Goal: Information Seeking & Learning: Learn about a topic

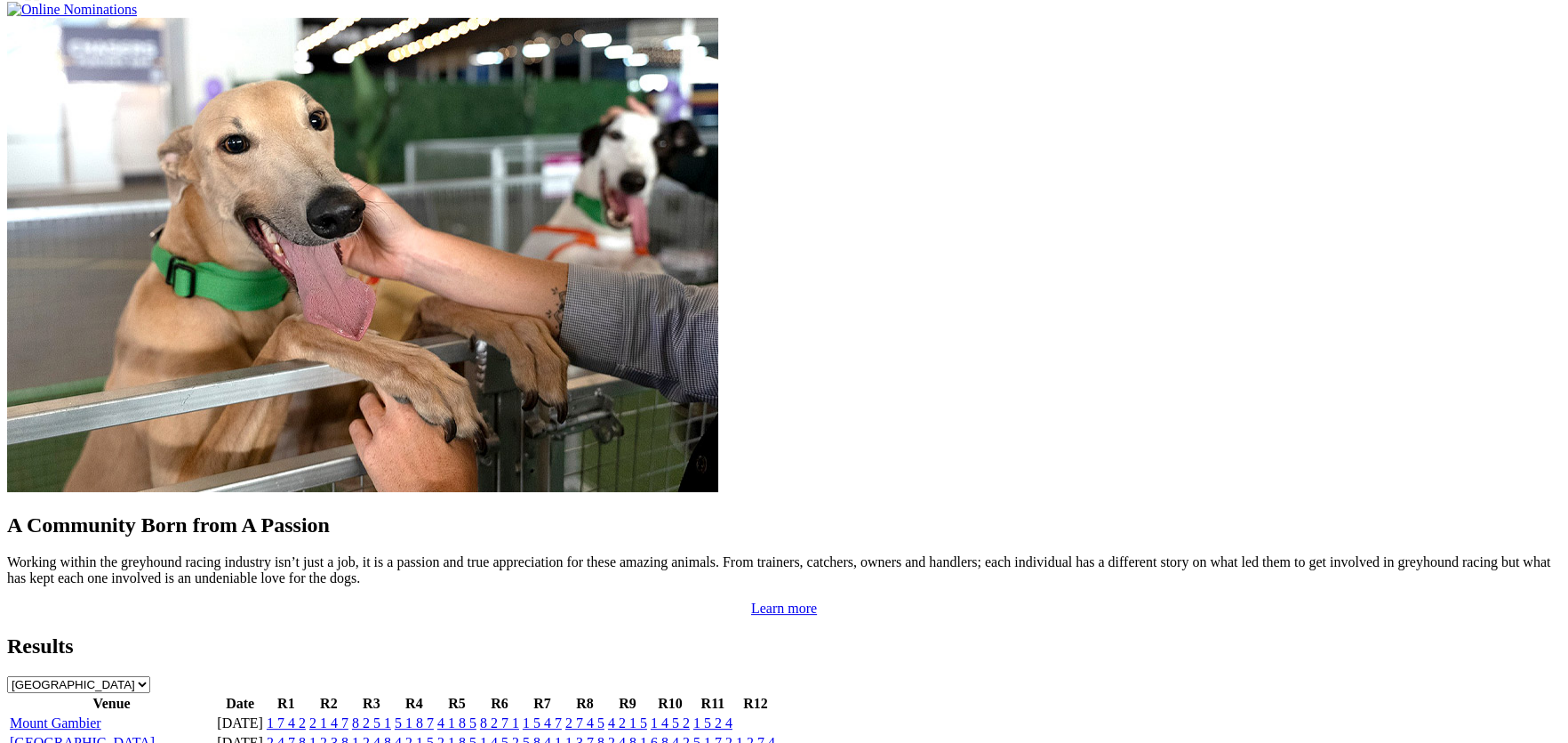
scroll to position [1380, 0]
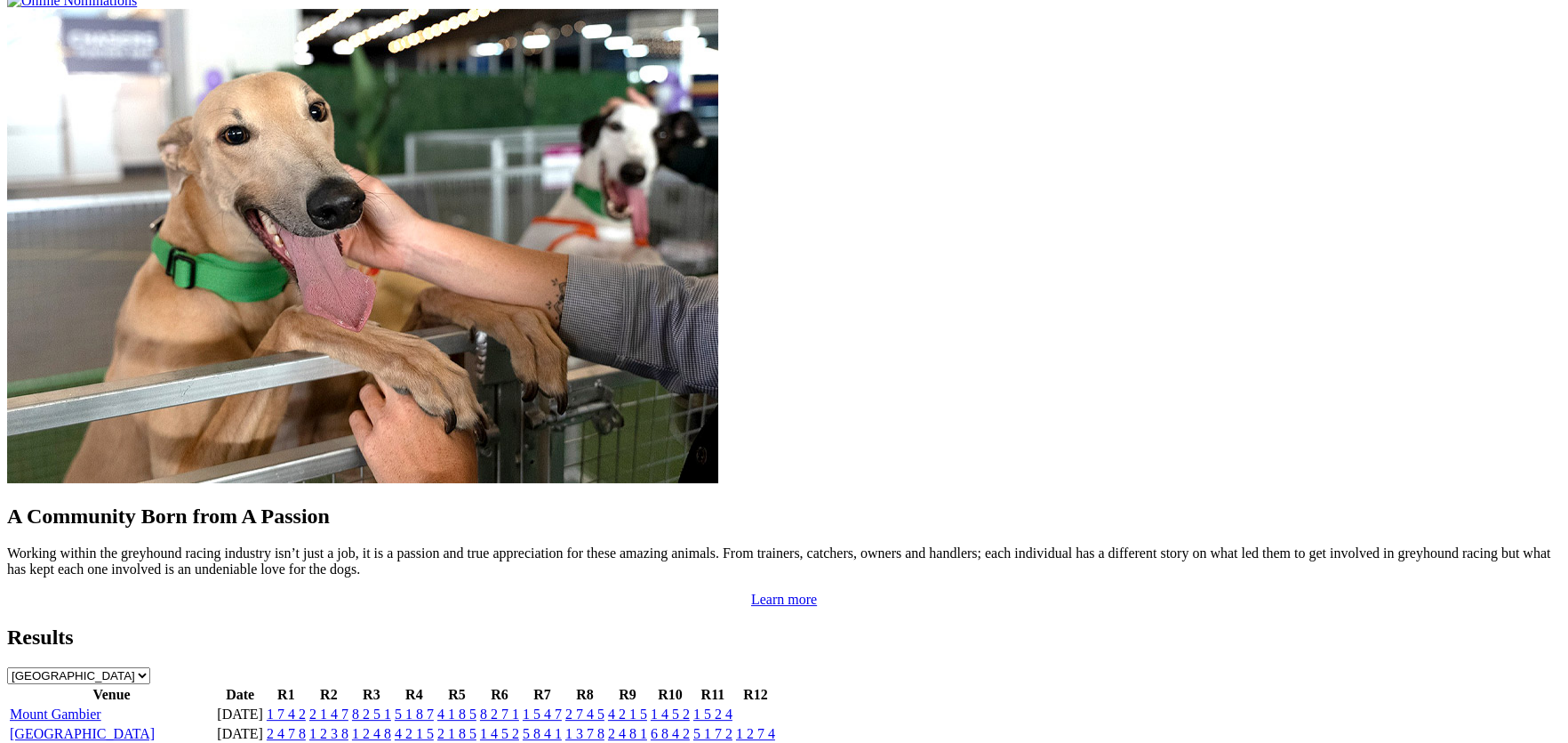
click at [154, 726] on link "[GEOGRAPHIC_DATA]" at bounding box center [82, 733] width 145 height 16
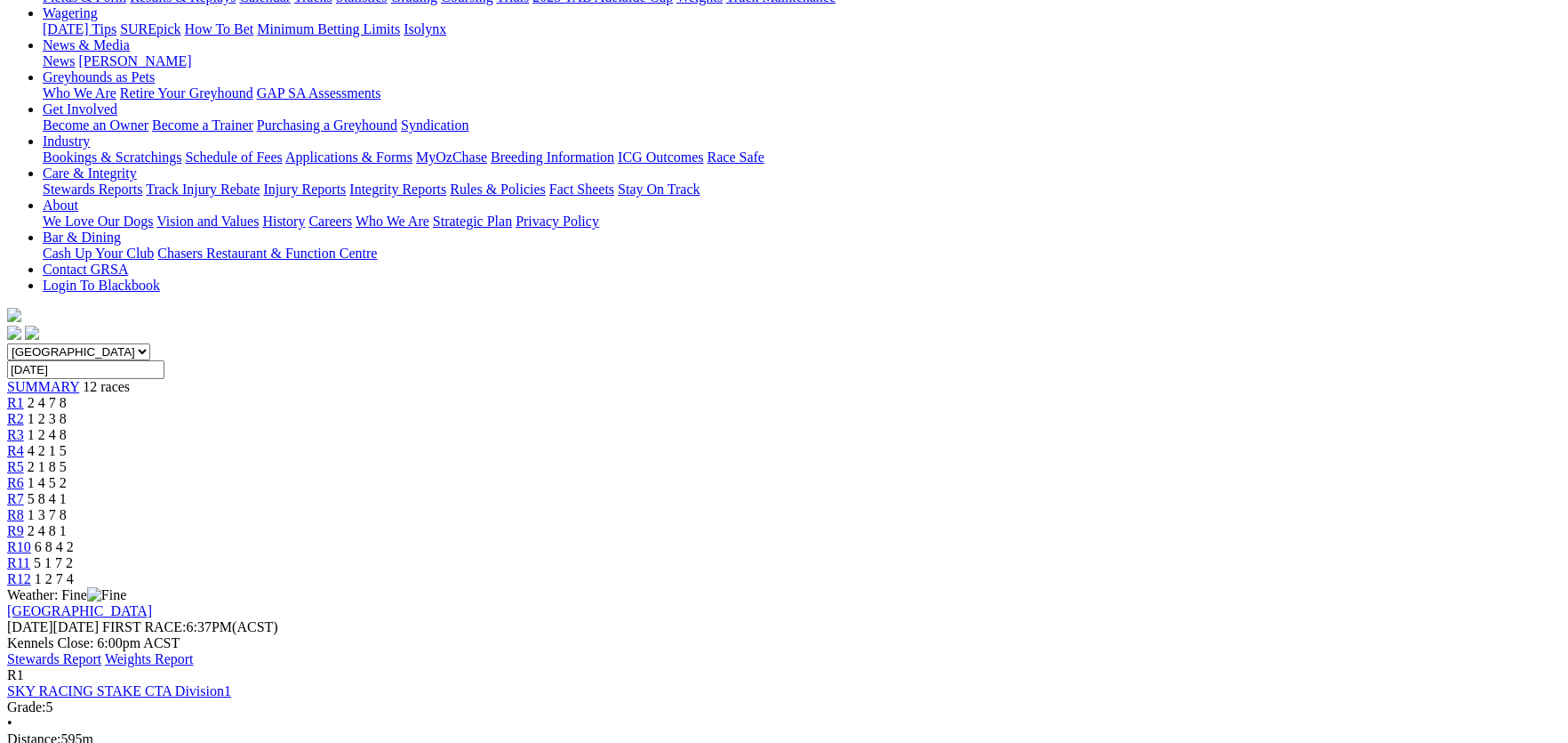
scroll to position [267, 0]
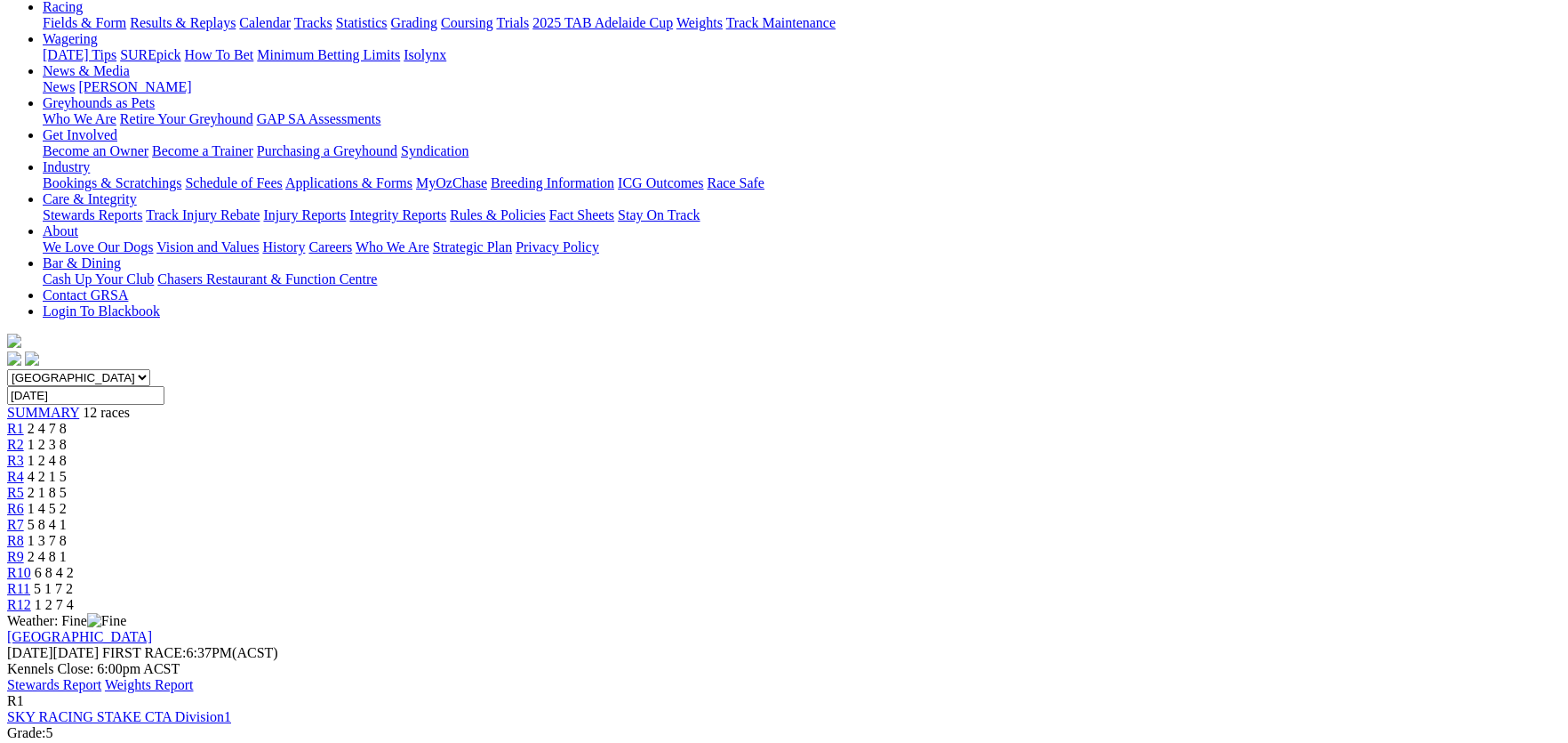
scroll to position [177, 0]
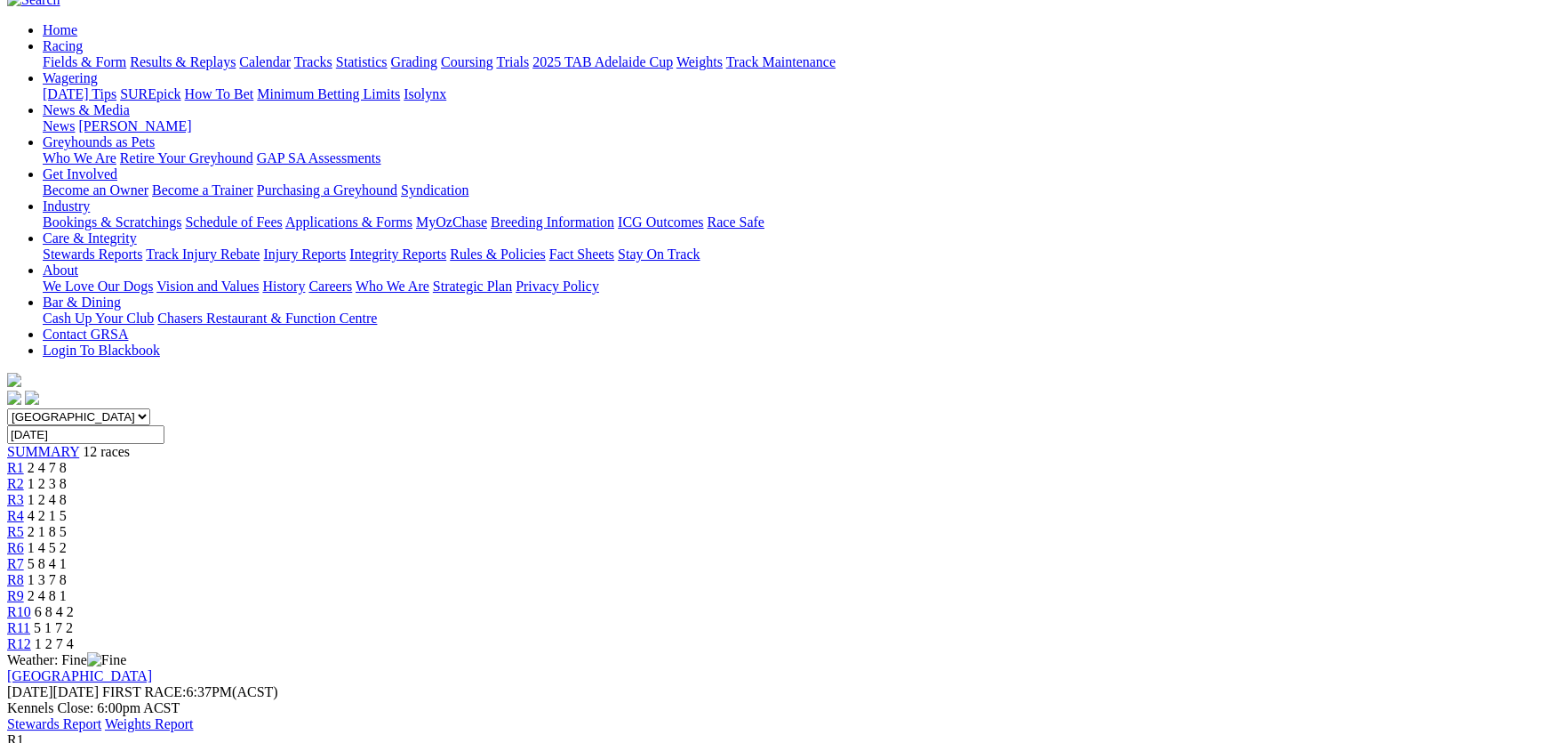
scroll to position [248, 0]
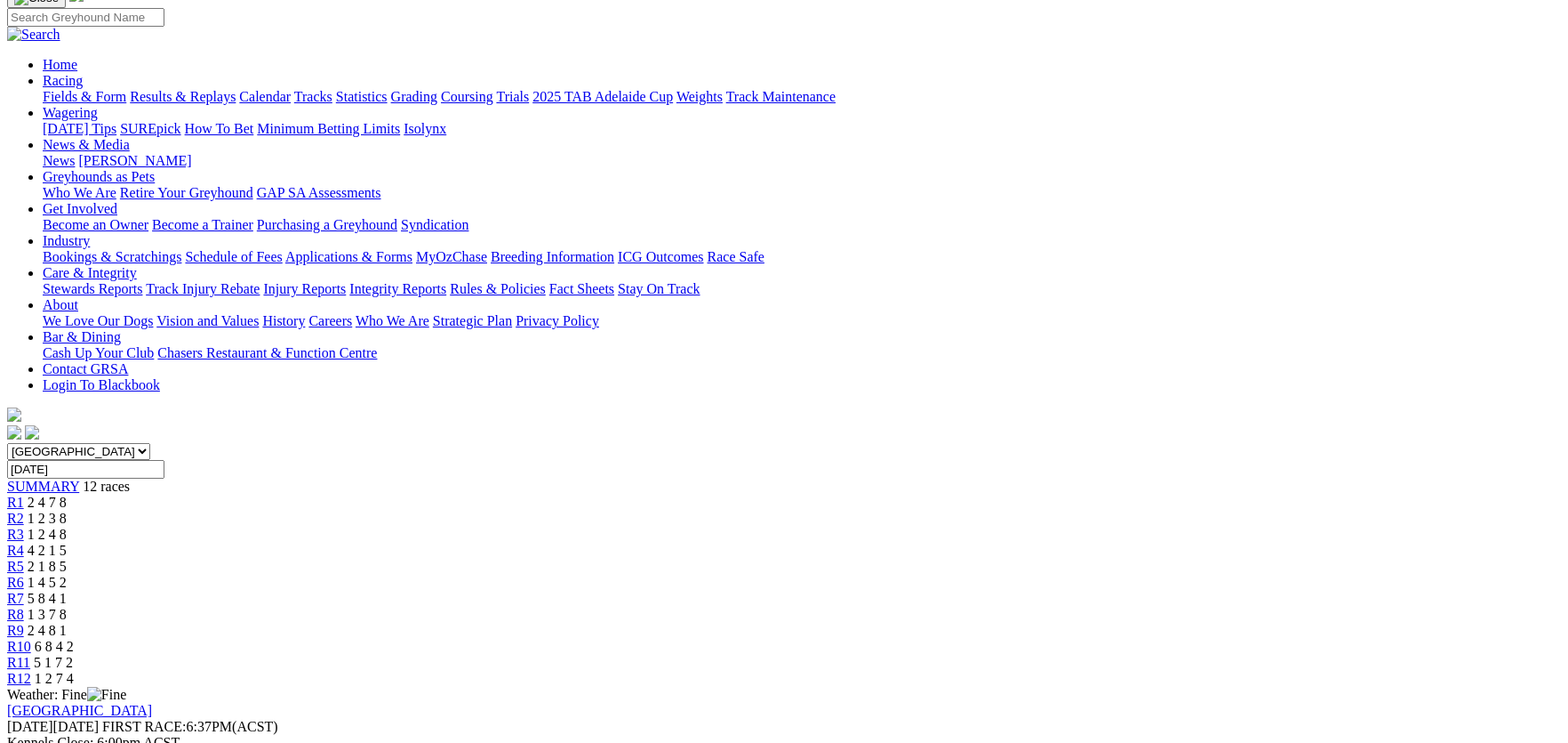
scroll to position [106, 0]
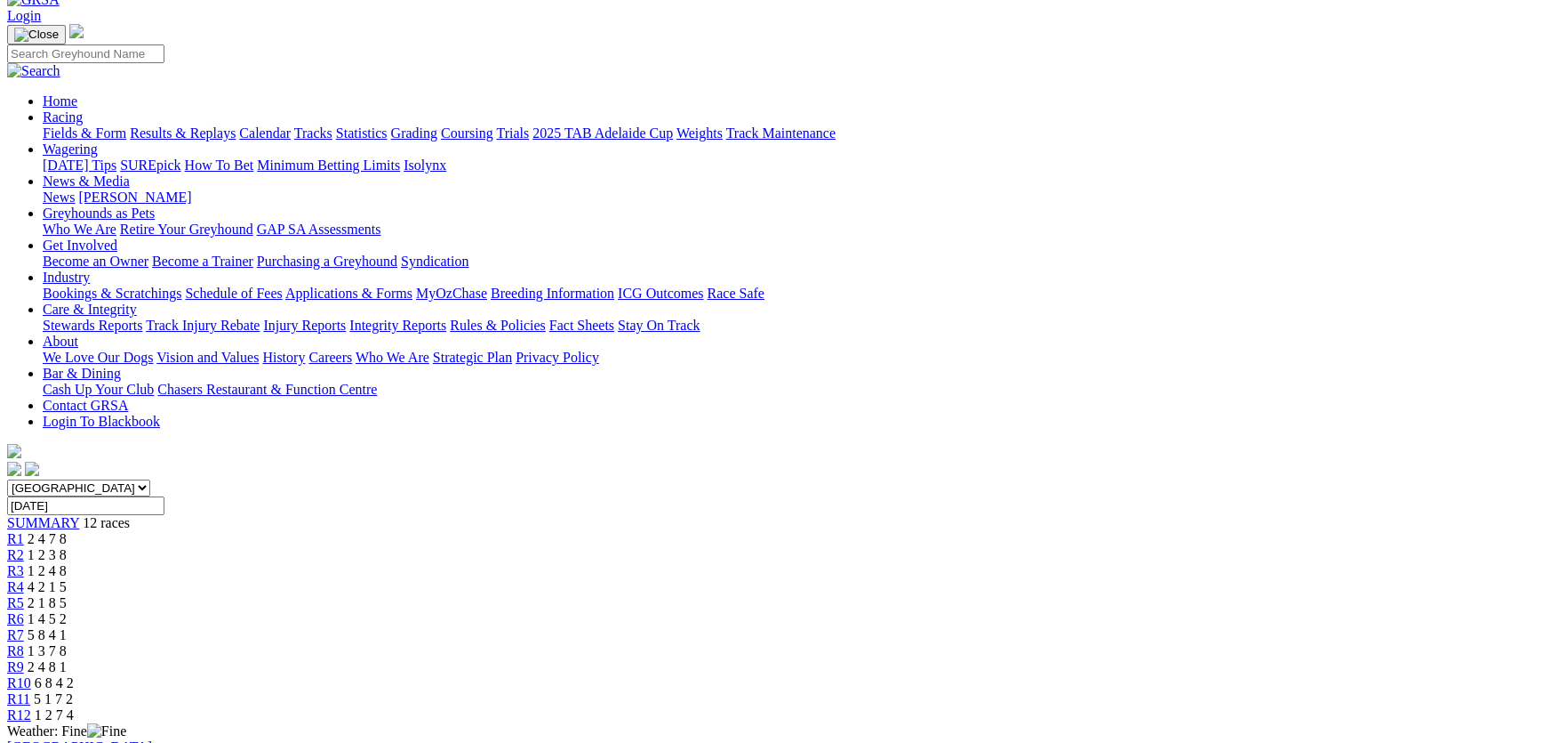
scroll to position [0, 0]
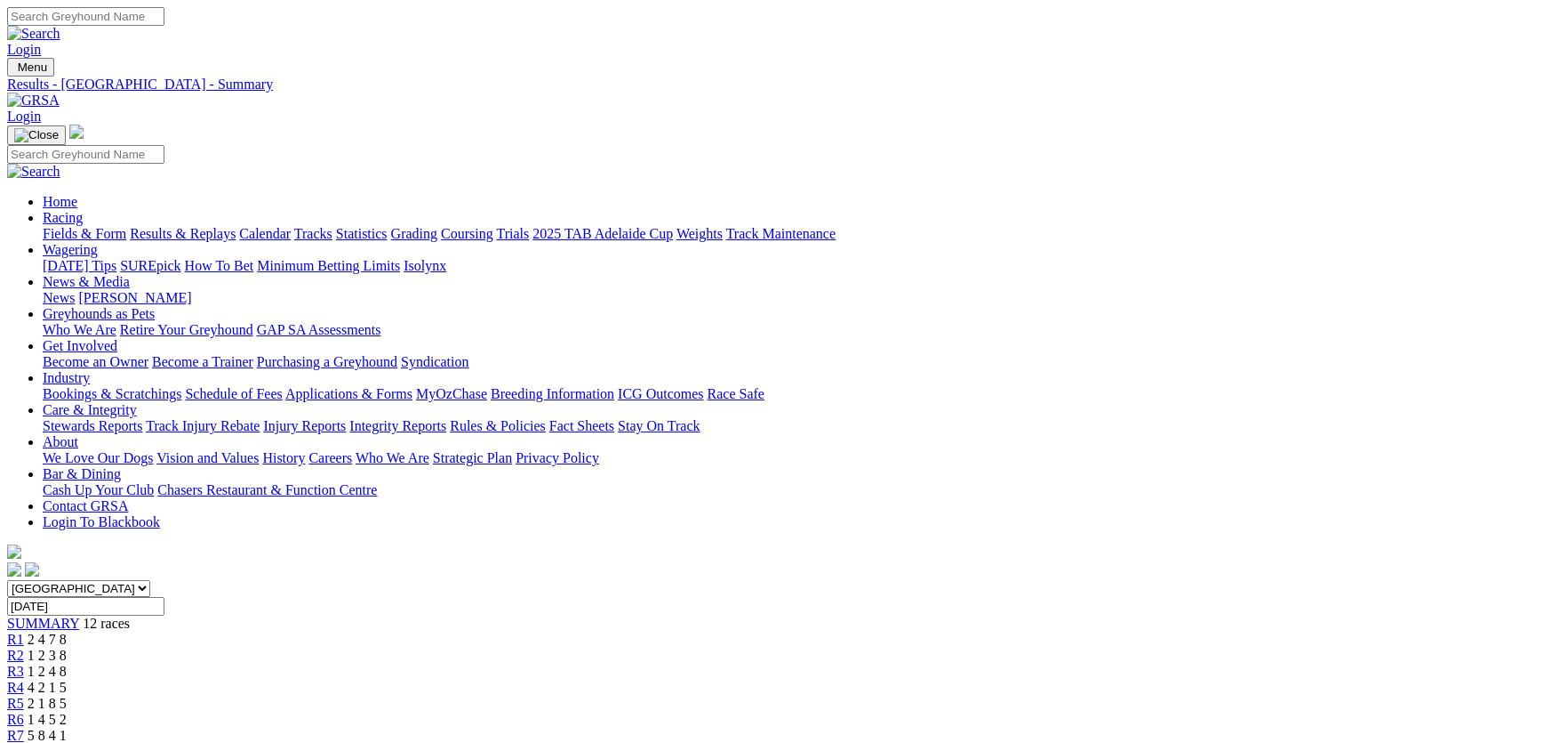
click at [447, 418] on link "Integrity Reports" at bounding box center [398, 425] width 97 height 16
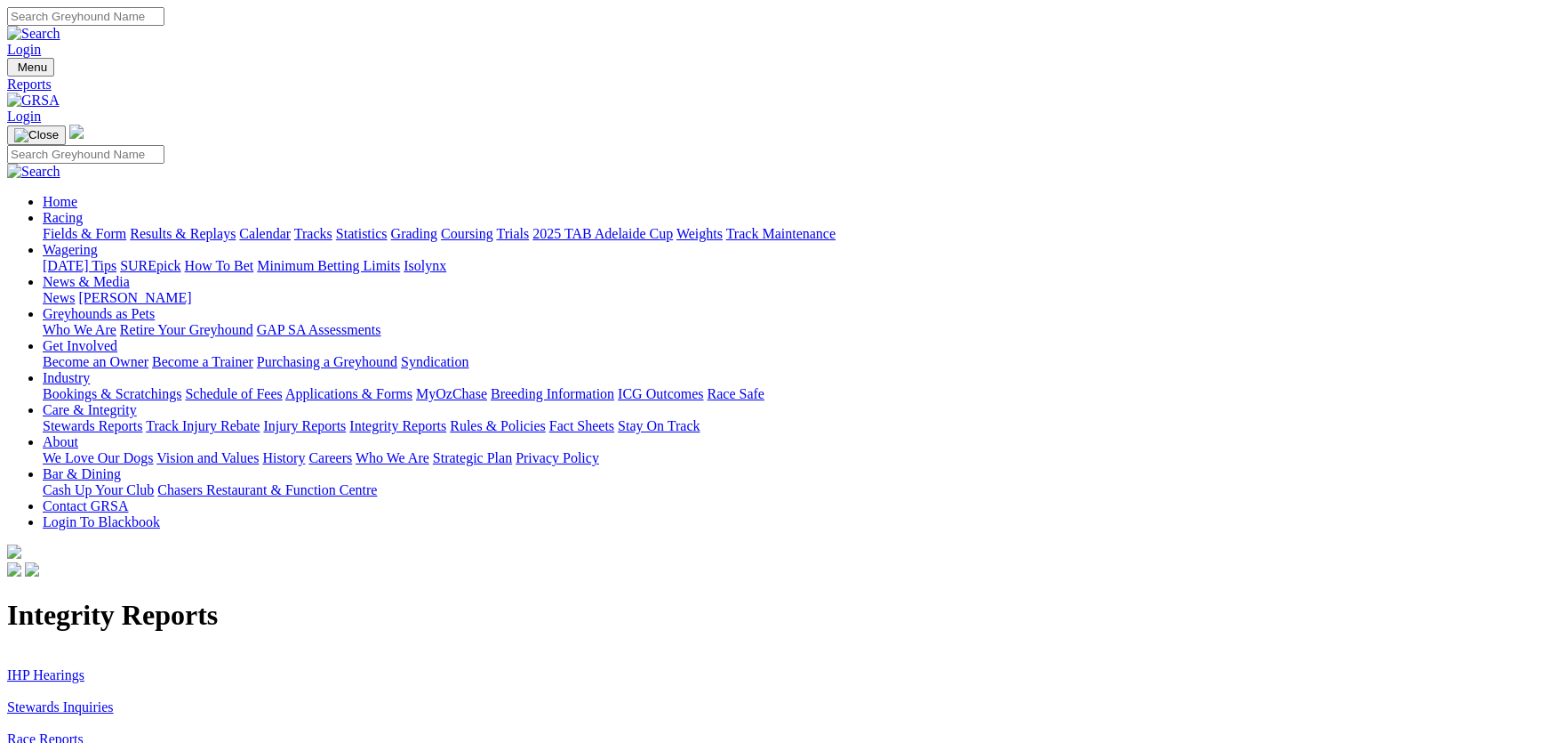
click at [84, 667] on link "IHP Hearings" at bounding box center [46, 675] width 78 height 16
click at [114, 699] on link "Stewards Inquiries" at bounding box center [60, 707] width 107 height 16
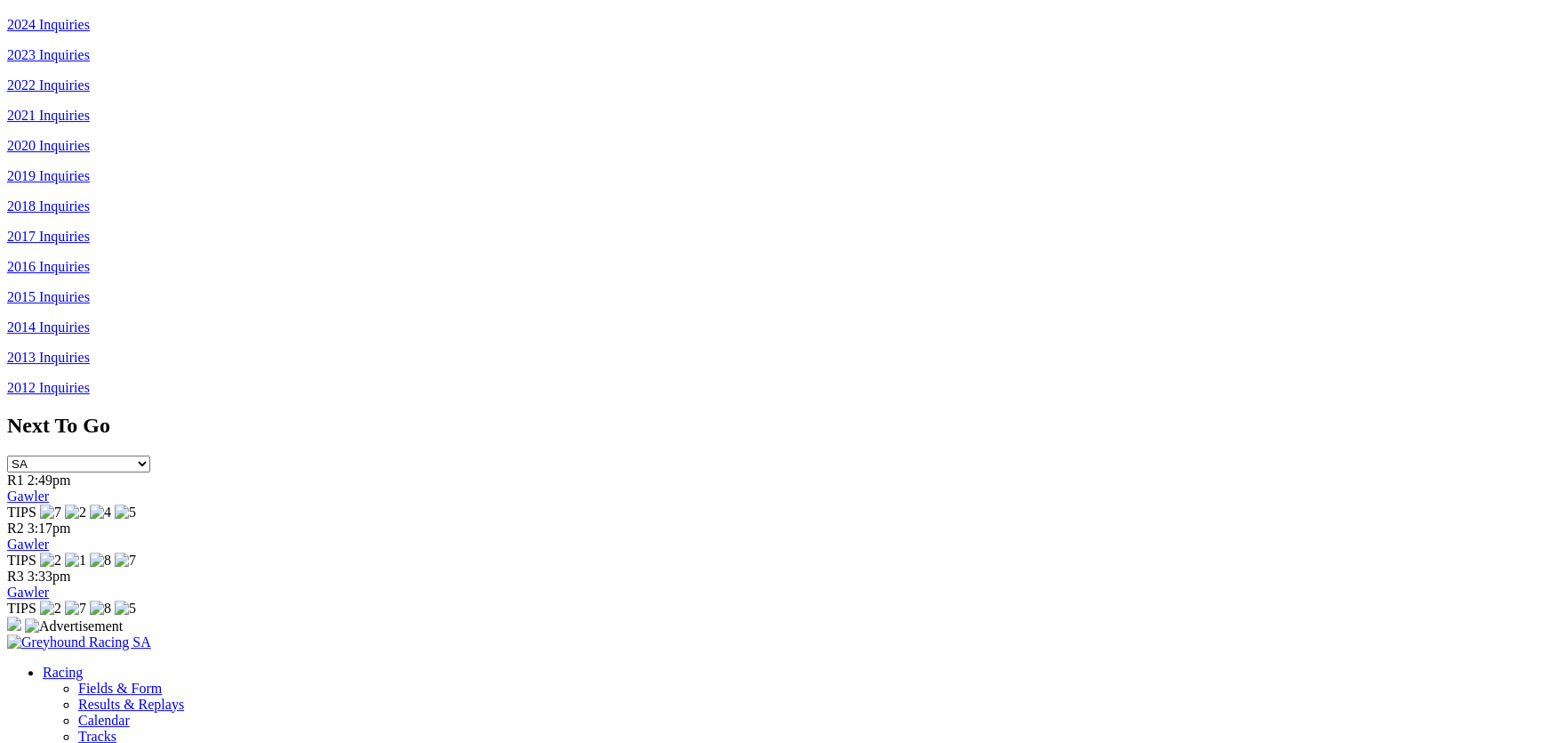
scroll to position [1378, 0]
